Goal: Information Seeking & Learning: Learn about a topic

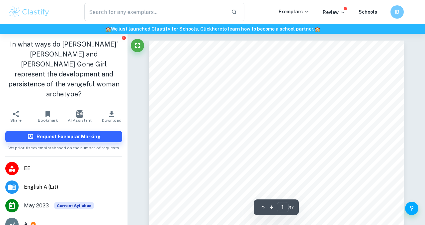
click at [17, 11] on img at bounding box center [29, 11] width 42 height 13
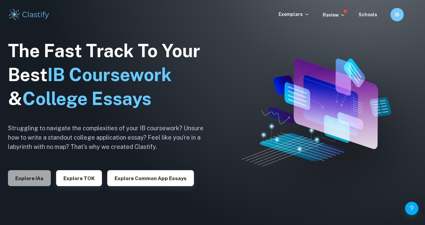
click at [29, 183] on button "Explore IAs" at bounding box center [29, 178] width 43 height 16
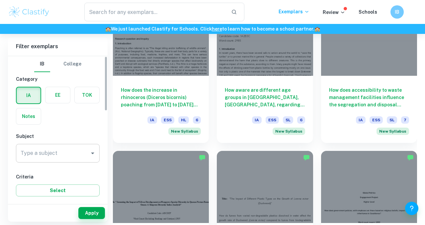
scroll to position [294, 0]
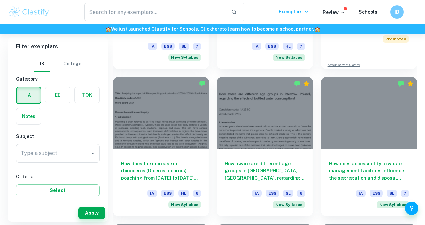
click at [40, 154] on div "Type a subject Type a subject" at bounding box center [58, 153] width 84 height 19
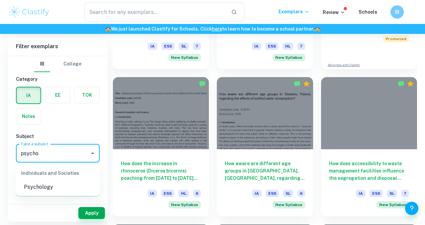
click at [47, 189] on li "Psychology" at bounding box center [58, 187] width 84 height 12
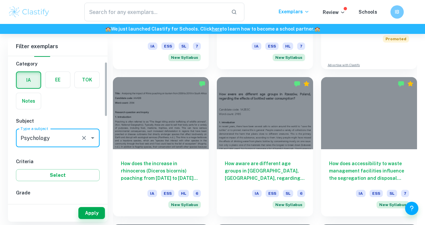
scroll to position [16, 0]
type input "Psychology"
click at [81, 173] on button "Select" at bounding box center [58, 174] width 84 height 12
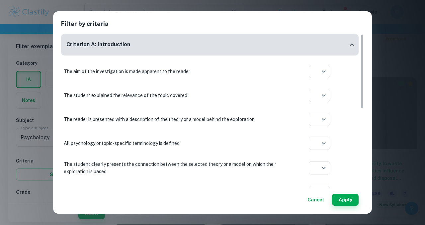
click at [403, 130] on div "Filter by criteria Criterion A: Introduction The aim of the investigation is ma…" at bounding box center [212, 112] width 425 height 225
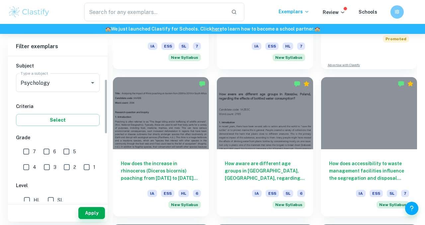
scroll to position [71, 0]
click at [31, 152] on input "7" at bounding box center [26, 150] width 13 height 13
checkbox input "true"
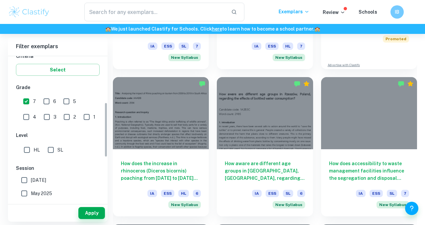
scroll to position [130, 0]
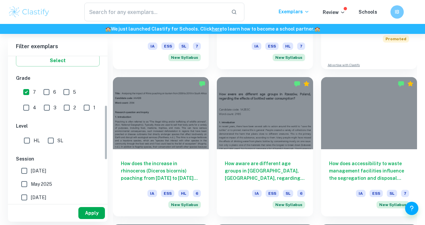
click at [87, 210] on button "Apply" at bounding box center [91, 213] width 27 height 12
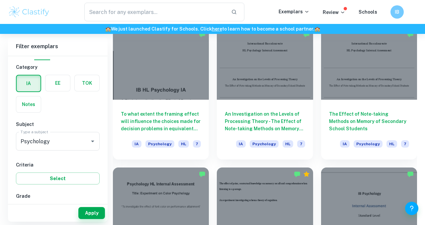
scroll to position [1320, 0]
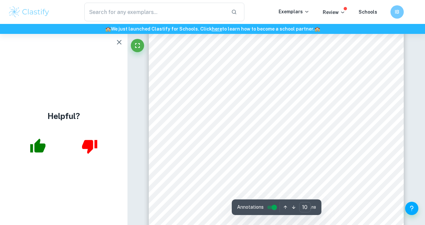
scroll to position [3114, 0]
click at [202, 128] on div "In terms of the procedure (Appendix E), since it was a lab experiment it meant …" at bounding box center [276, 132] width 255 height 330
click at [214, 166] on div "In terms of the procedure (Appendix E), since it was a lab experiment it meant …" at bounding box center [276, 132] width 255 height 330
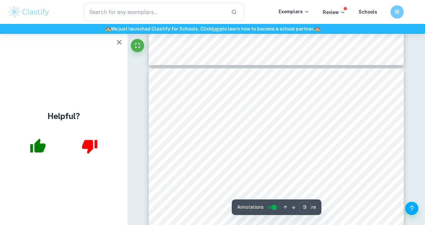
scroll to position [2666, 0]
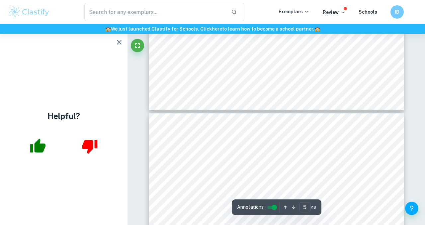
type input "4"
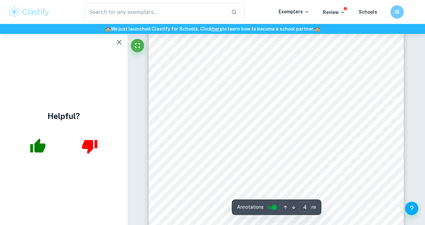
scroll to position [1094, 0]
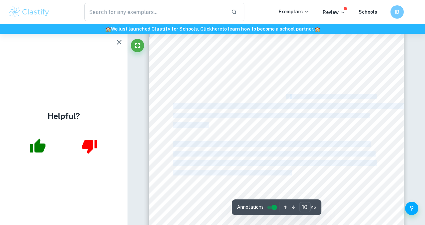
click at [286, 97] on div "The procedure asked for participants' consent and gave the right to withdraw at…" at bounding box center [276, 105] width 255 height 361
click at [286, 97] on span "f" at bounding box center [286, 96] width 1 height 5
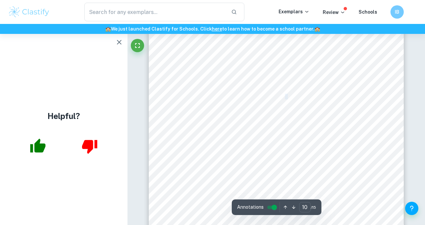
click at [284, 97] on div "The procedure asked for participants' consent and gave the right to withdraw at…" at bounding box center [276, 105] width 255 height 361
drag, startPoint x: 289, startPoint y: 97, endPoint x: 285, endPoint y: 98, distance: 4.1
click at [285, 98] on div "The procedure asked for participants' consent and gave the right to withdraw at…" at bounding box center [276, 105] width 255 height 361
click at [320, 87] on span "The Mann-Whitney U Test indicated that the null hypothesis must be accepted. Th…" at bounding box center [278, 86] width 210 height 5
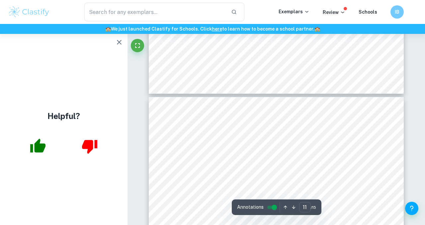
type input "10"
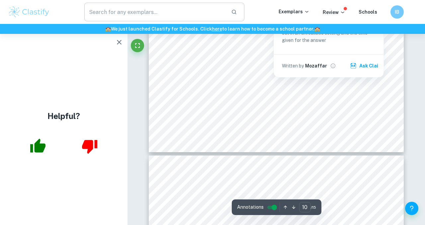
scroll to position [3552, 0]
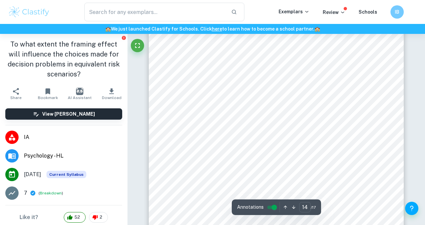
scroll to position [4399, 0]
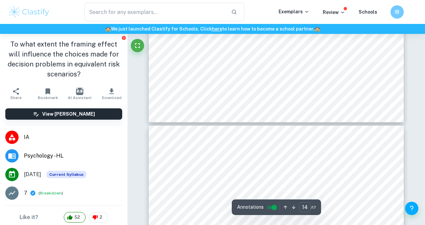
type input "15"
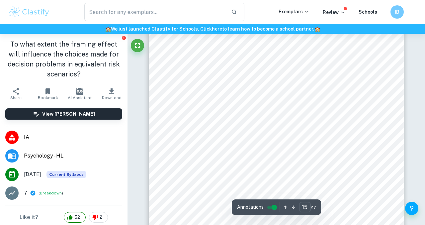
scroll to position [4742, 0]
